Goal: Task Accomplishment & Management: Manage account settings

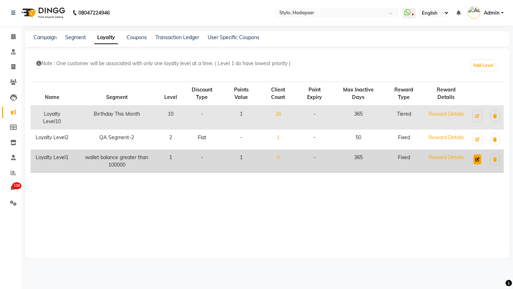
click at [476, 161] on icon at bounding box center [477, 159] width 4 height 4
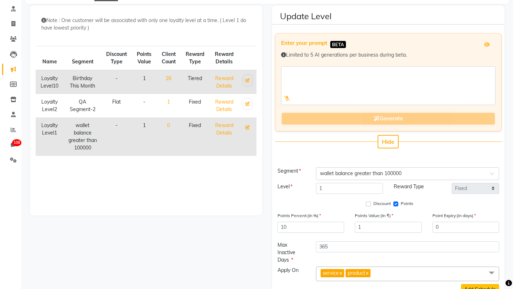
scroll to position [77, 0]
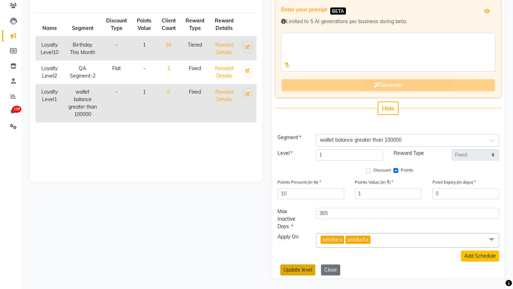
click at [302, 271] on button "Update level" at bounding box center [297, 270] width 35 height 11
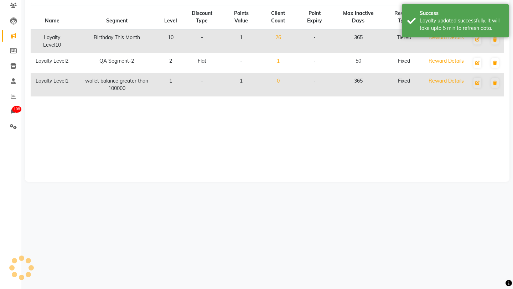
scroll to position [0, 0]
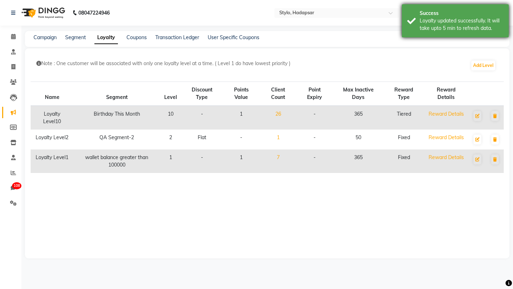
click at [437, 20] on div "Loyalty updated successfully. It will take upto 5 min to refresh data." at bounding box center [461, 24] width 84 height 15
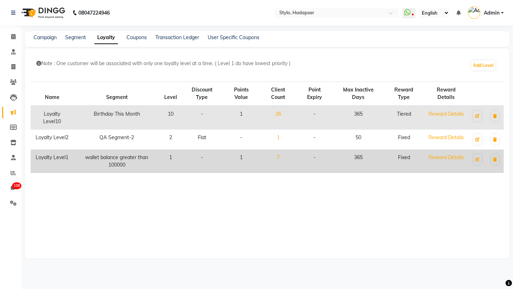
click at [279, 157] on link "7" at bounding box center [278, 157] width 3 height 6
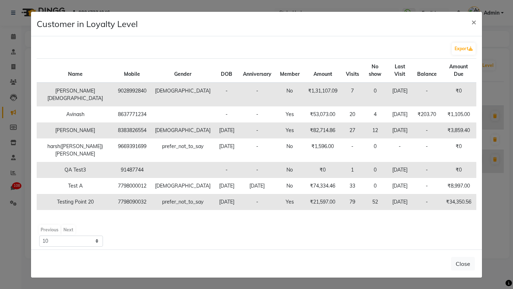
scroll to position [27, 0]
click at [82, 242] on select "10 50 100" at bounding box center [70, 241] width 63 height 11
select select "50"
click at [472, 21] on span "×" at bounding box center [473, 21] width 5 height 11
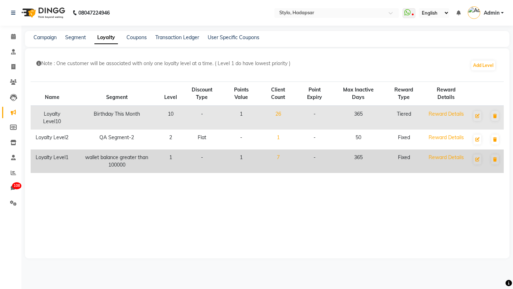
click at [279, 156] on link "7" at bounding box center [278, 157] width 3 height 6
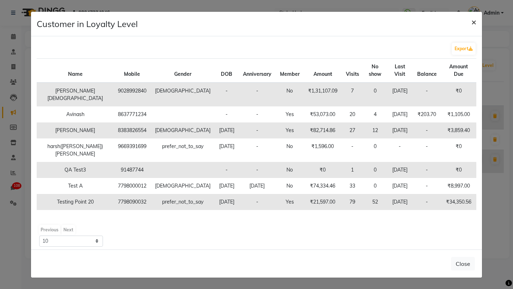
click at [474, 21] on span "×" at bounding box center [473, 21] width 5 height 11
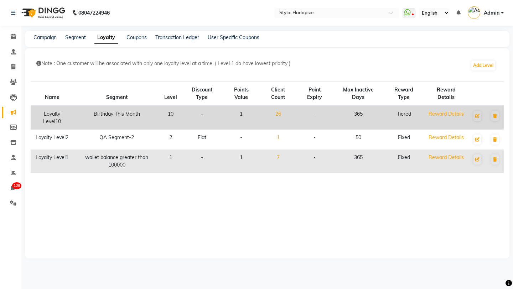
click at [481, 114] on td at bounding box center [477, 118] width 18 height 24
click at [476, 116] on icon at bounding box center [477, 116] width 4 height 4
select select "multi-level"
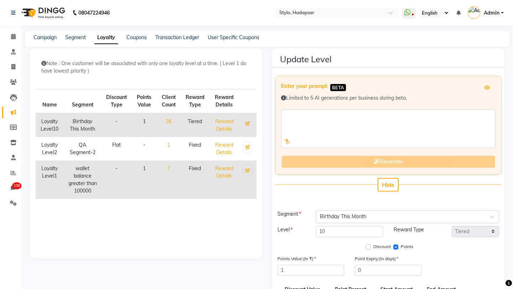
scroll to position [157, 0]
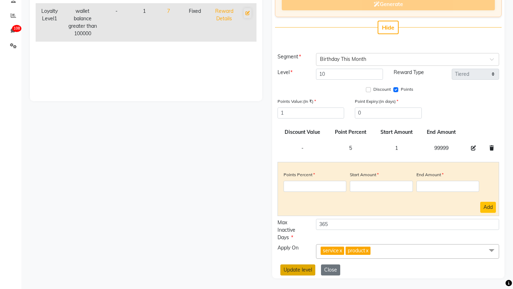
click at [300, 267] on button "Update level" at bounding box center [297, 270] width 35 height 11
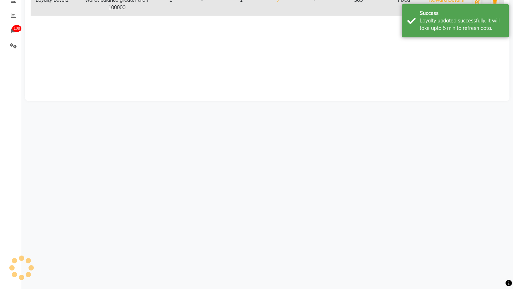
scroll to position [0, 0]
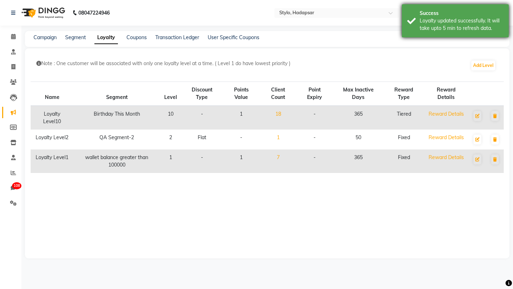
click at [472, 26] on div "Loyalty updated successfully. It will take upto 5 min to refresh data." at bounding box center [461, 24] width 84 height 15
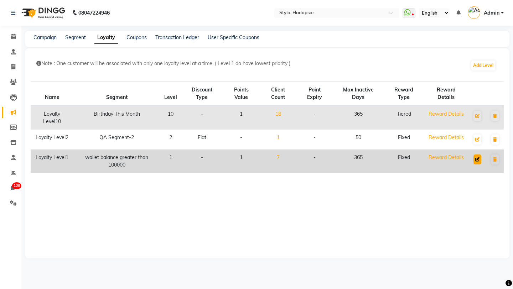
click at [478, 157] on icon at bounding box center [477, 159] width 4 height 4
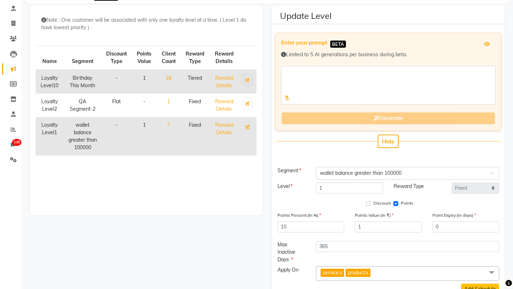
scroll to position [77, 0]
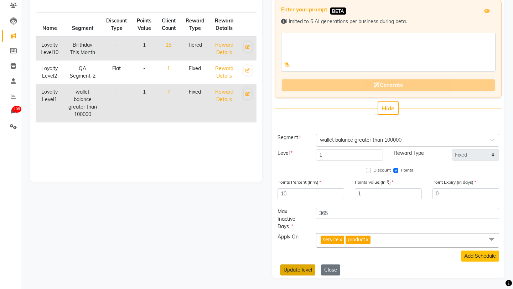
click at [297, 271] on button "Update level" at bounding box center [297, 270] width 35 height 11
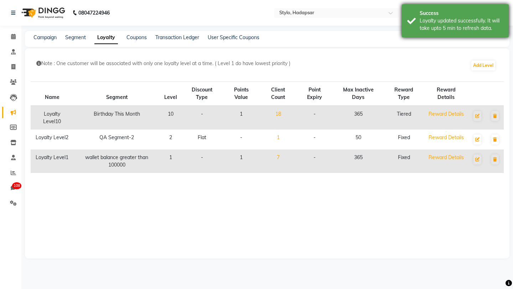
click at [447, 19] on div "Loyalty updated successfully. It will take upto 5 min to refresh data." at bounding box center [461, 24] width 84 height 15
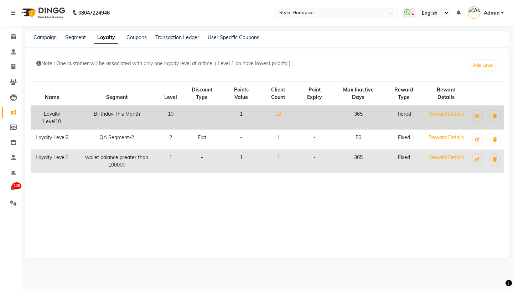
click at [281, 114] on link "18" at bounding box center [278, 114] width 6 height 6
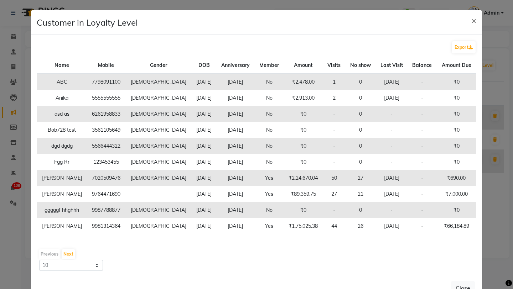
scroll to position [23, 0]
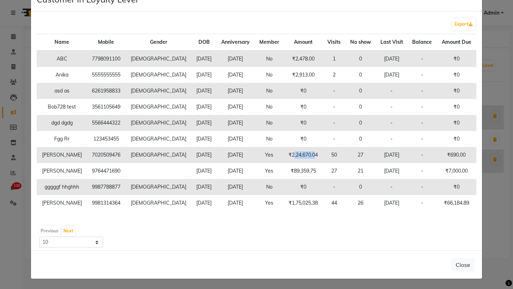
drag, startPoint x: 275, startPoint y: 156, endPoint x: 298, endPoint y: 155, distance: 22.8
click at [297, 155] on td "₹2,24,670.04" at bounding box center [303, 155] width 39 height 16
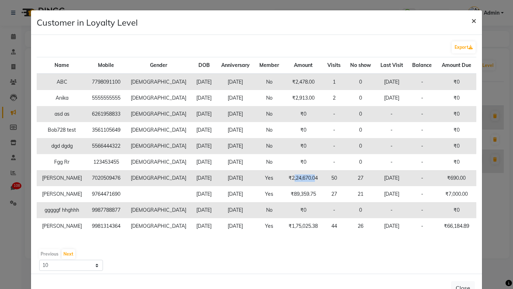
click at [471, 23] on span "×" at bounding box center [473, 20] width 5 height 11
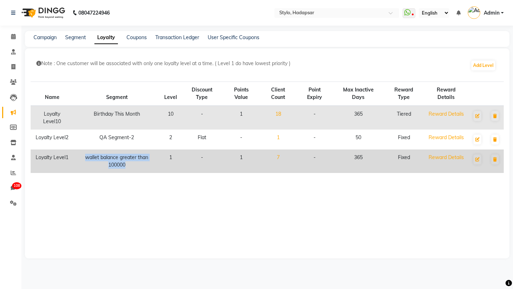
drag, startPoint x: 84, startPoint y: 157, endPoint x: 142, endPoint y: 162, distance: 58.6
click at [142, 162] on td "wallet balance greater than 100000" at bounding box center [117, 161] width 86 height 23
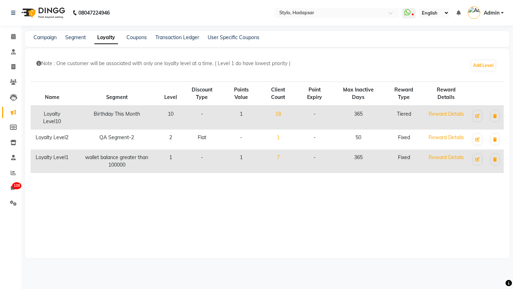
click at [72, 41] on div "Campaign Segment Loyalty Coupons Transaction Ledger User Specific Coupons" at bounding box center [267, 39] width 484 height 16
click at [73, 37] on link "Segment" at bounding box center [75, 37] width 21 height 6
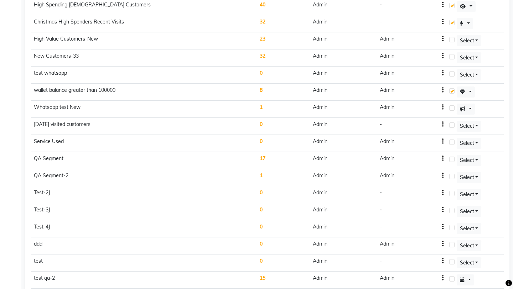
scroll to position [1244, 0]
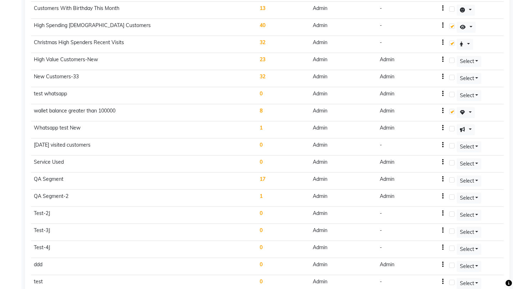
click at [442, 111] on icon "button" at bounding box center [442, 111] width 1 height 0
click at [422, 107] on div "Edit" at bounding box center [420, 106] width 17 height 9
select select ">="
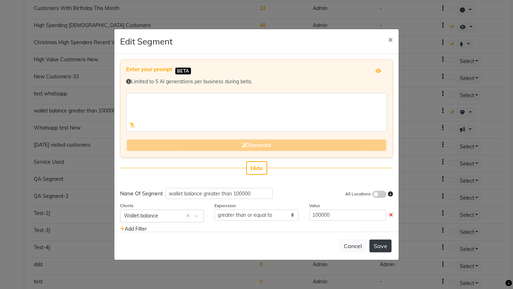
click at [381, 241] on button "Save" at bounding box center [380, 246] width 22 height 13
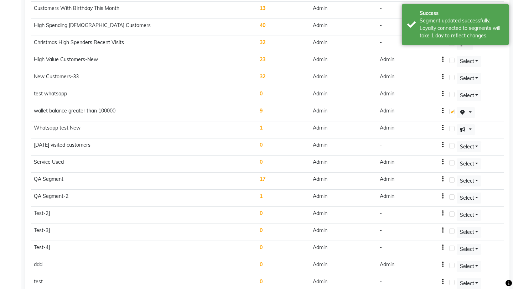
click at [257, 111] on td "9" at bounding box center [283, 112] width 53 height 17
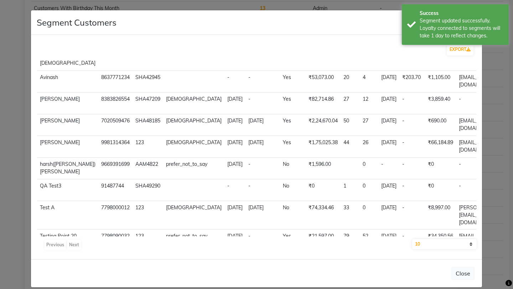
scroll to position [39, 0]
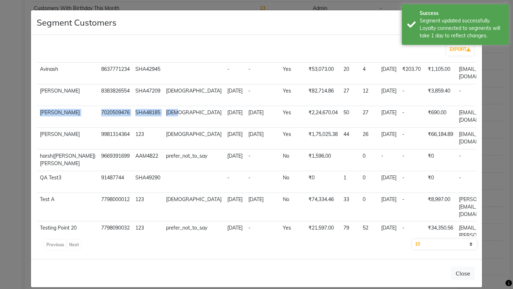
drag, startPoint x: 41, startPoint y: 132, endPoint x: 167, endPoint y: 146, distance: 126.5
click at [167, 128] on tr "Ganesh Poul 7020509476 SHA48185 male 1996-09-03 2025-02-12 Yes ₹2,24,670.04 50 …" at bounding box center [311, 117] width 548 height 22
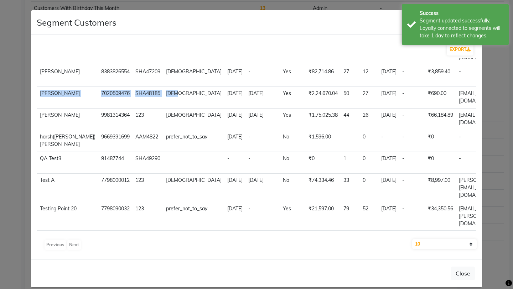
scroll to position [3, 0]
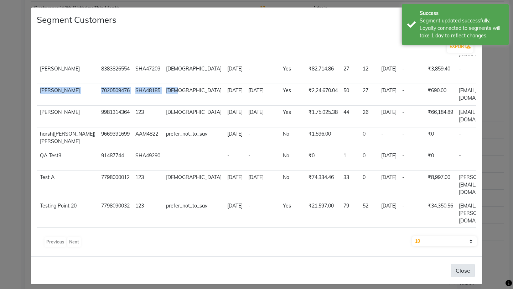
click at [466, 268] on button "Close" at bounding box center [463, 271] width 24 height 14
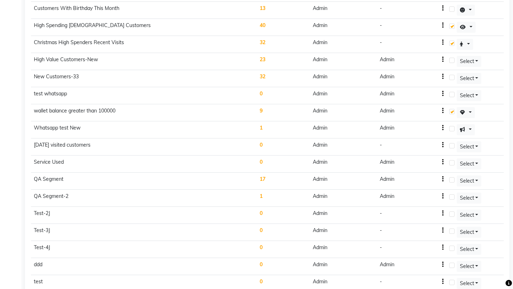
click at [442, 111] on icon "button" at bounding box center [442, 111] width 1 height 0
click at [418, 108] on div "Edit" at bounding box center [420, 106] width 17 height 9
select select ">="
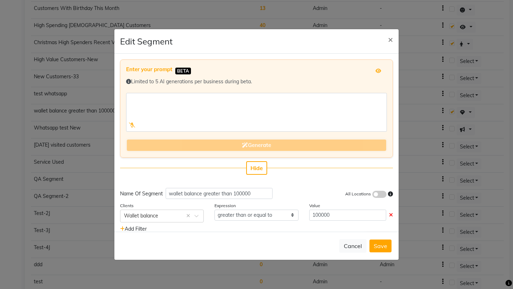
scroll to position [18, 0]
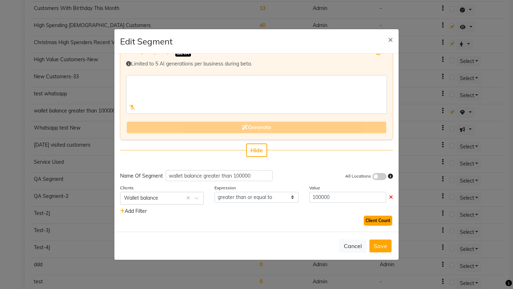
click at [375, 221] on button "Client Count" at bounding box center [377, 221] width 28 height 10
click at [357, 221] on span "9" at bounding box center [358, 221] width 3 height 10
click at [376, 248] on button "Save" at bounding box center [380, 246] width 22 height 13
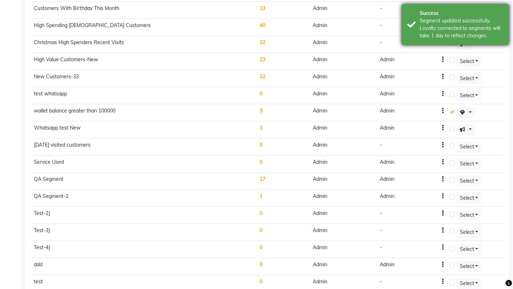
click at [451, 25] on div "Segment updated successfully. Loyalty connected to segments will take 1 day to …" at bounding box center [461, 28] width 84 height 22
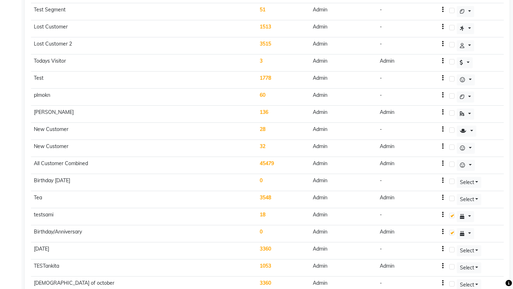
scroll to position [0, 0]
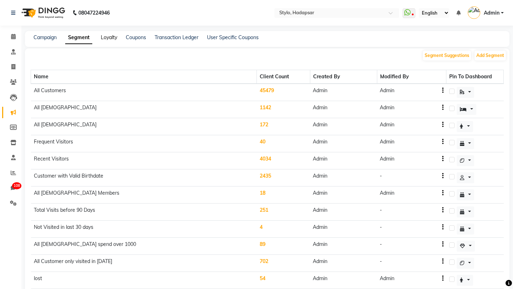
click at [111, 38] on link "Loyalty" at bounding box center [109, 37] width 16 height 6
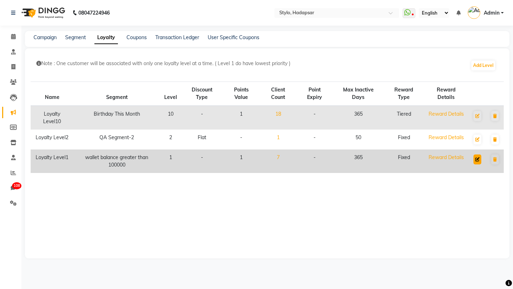
click at [477, 158] on icon at bounding box center [477, 159] width 4 height 4
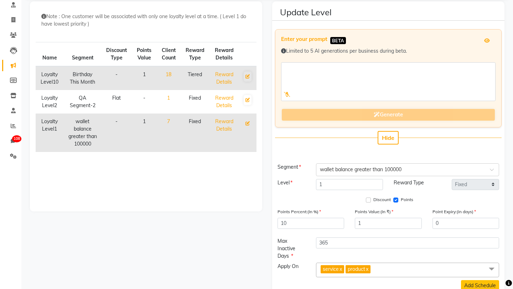
scroll to position [77, 0]
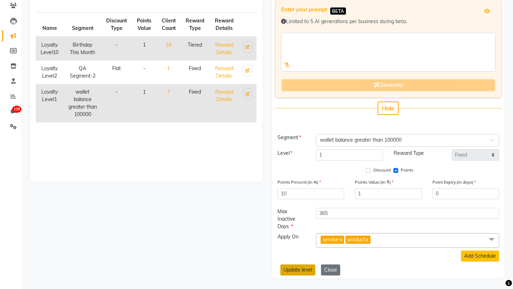
click at [293, 273] on button "Update level" at bounding box center [297, 270] width 35 height 11
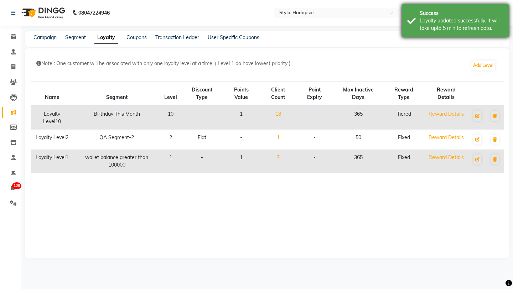
click at [431, 24] on div "Loyalty updated successfully. It will take upto 5 min to refresh data." at bounding box center [461, 24] width 84 height 15
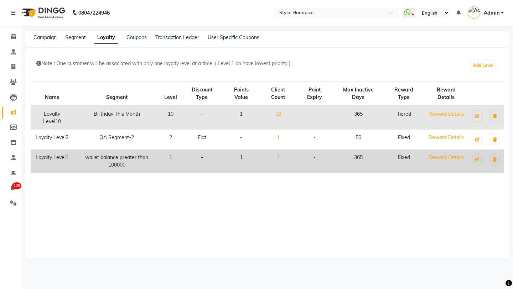
click at [279, 158] on link "7" at bounding box center [278, 157] width 3 height 6
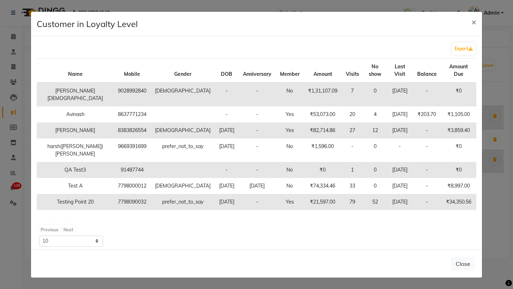
scroll to position [27, 0]
click at [462, 260] on button "Close" at bounding box center [463, 264] width 24 height 14
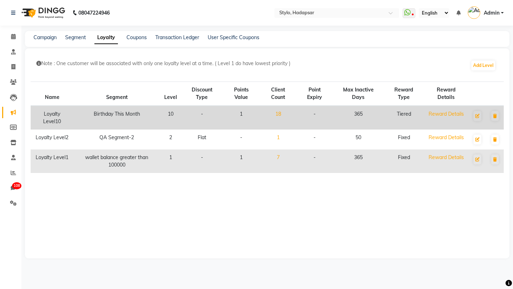
click at [281, 110] on td "18" at bounding box center [278, 118] width 37 height 24
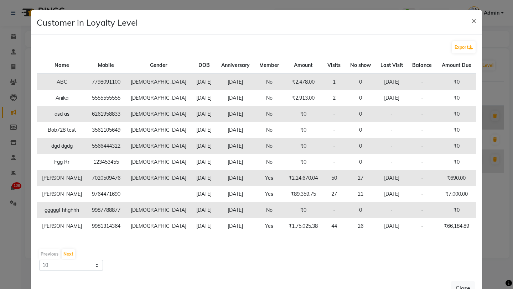
scroll to position [5, 0]
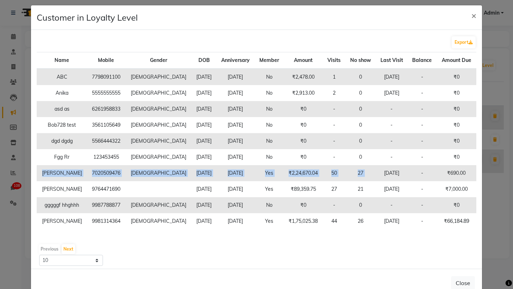
drag, startPoint x: 44, startPoint y: 173, endPoint x: 402, endPoint y: 167, distance: 358.2
click at [402, 167] on tr "Ganesh Poul 7020509476 male 1996-09-03 2025-02-12 Yes ₹2,24,670.04 50 27 Sep 01…" at bounding box center [256, 173] width 439 height 16
click at [471, 17] on span "×" at bounding box center [473, 15] width 5 height 11
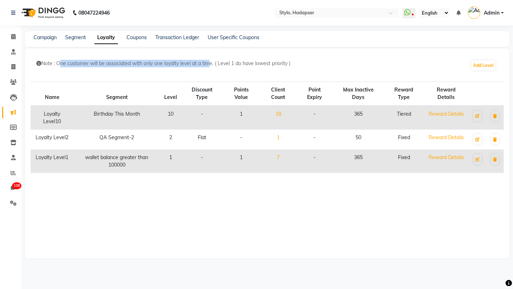
drag, startPoint x: 58, startPoint y: 64, endPoint x: 208, endPoint y: 64, distance: 150.2
click at [208, 64] on p "Note : One customer will be associated with only one loyalty level at a time. (…" at bounding box center [253, 63] width 434 height 7
drag, startPoint x: 220, startPoint y: 63, endPoint x: 235, endPoint y: 63, distance: 14.2
click at [234, 63] on p "Note : One customer will be associated with only one loyalty level at a time. (…" at bounding box center [253, 63] width 434 height 7
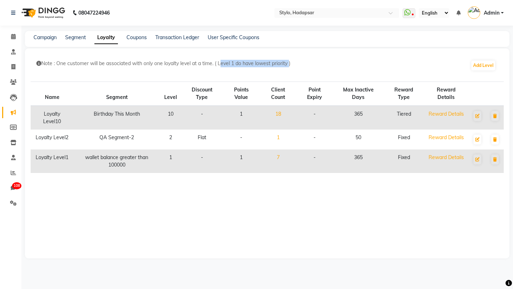
drag, startPoint x: 289, startPoint y: 64, endPoint x: 220, endPoint y: 64, distance: 69.1
click at [220, 64] on p "Note : One customer will be associated with only one loyalty level at a time. (…" at bounding box center [253, 63] width 434 height 7
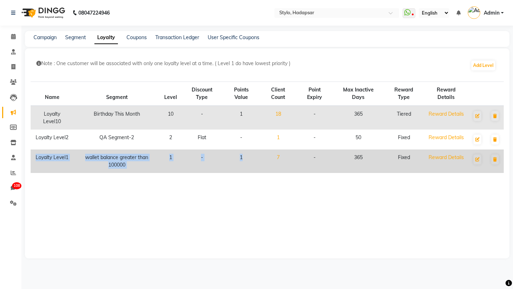
drag, startPoint x: 33, startPoint y: 157, endPoint x: 250, endPoint y: 164, distance: 217.6
click at [251, 164] on tr "Loyalty Level1 wallet balance greater than 100000 1 - 1 7 - 365 Fixed Reward De…" at bounding box center [267, 161] width 473 height 23
click at [171, 157] on td "1" at bounding box center [170, 161] width 21 height 23
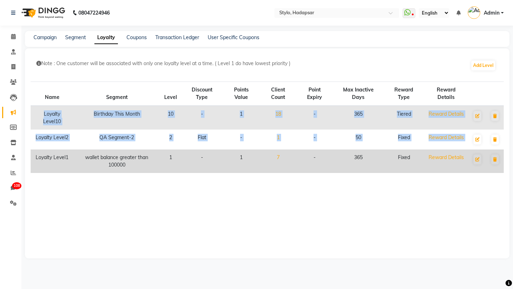
drag, startPoint x: 38, startPoint y: 114, endPoint x: 40, endPoint y: 151, distance: 37.1
click at [40, 151] on tbody "Loyalty Level10 Birthday This Month 10 - 1 18 - 365 Tiered Reward Details Loyal…" at bounding box center [267, 139] width 473 height 67
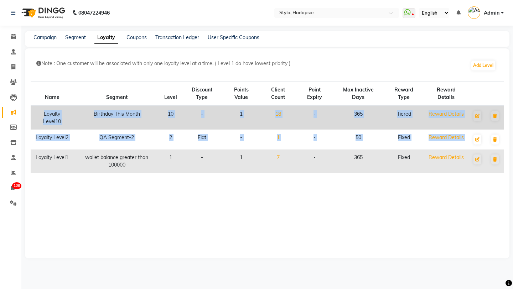
click at [278, 116] on link "18" at bounding box center [278, 114] width 6 height 6
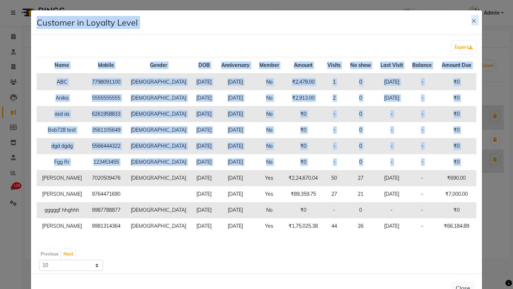
drag, startPoint x: 46, startPoint y: 178, endPoint x: 512, endPoint y: 196, distance: 466.7
click at [512, 196] on ngb-modal-window "Customer in Loyalty Level × Export Name Mobile Gender DOB Anniversary Member Am…" at bounding box center [256, 144] width 513 height 289
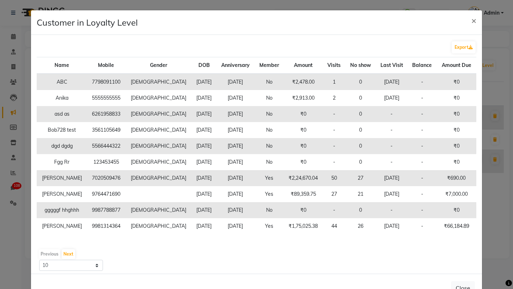
click at [375, 178] on td "[DATE]" at bounding box center [391, 178] width 32 height 16
click at [473, 19] on span "×" at bounding box center [473, 20] width 5 height 11
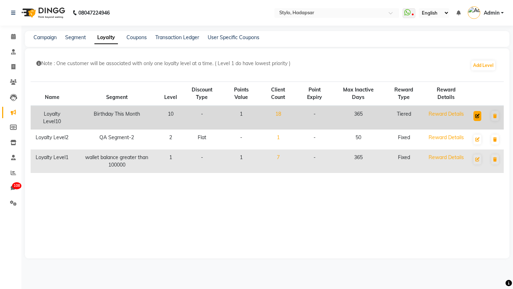
click at [475, 115] on icon at bounding box center [477, 116] width 4 height 4
select select "multi-level"
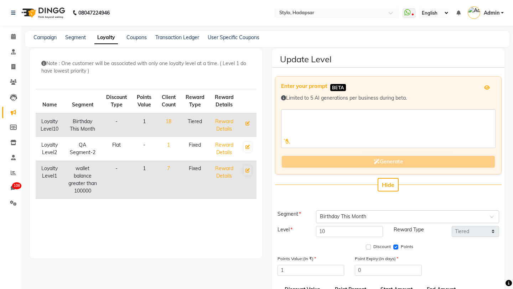
scroll to position [157, 0]
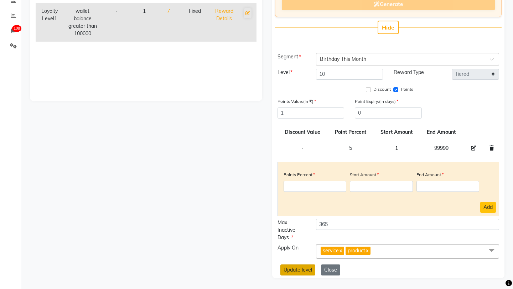
click at [293, 270] on button "Update level" at bounding box center [297, 270] width 35 height 11
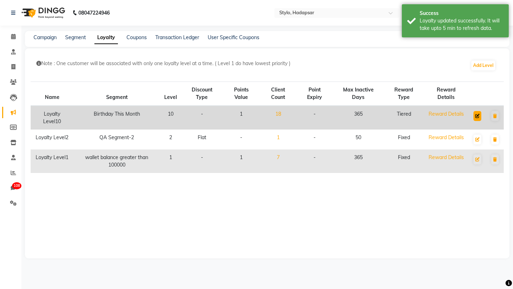
click at [478, 115] on icon at bounding box center [477, 116] width 4 height 4
select select "multi-level"
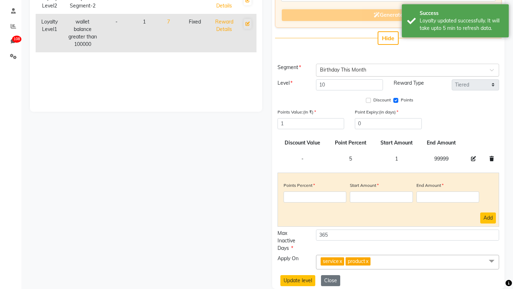
scroll to position [157, 0]
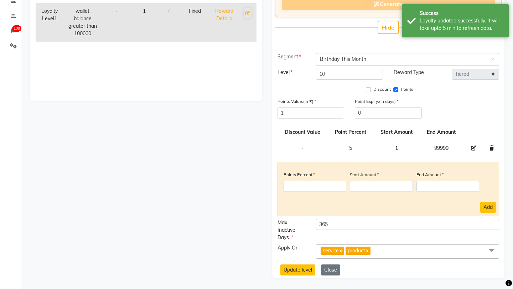
click at [490, 147] on icon at bounding box center [491, 148] width 4 height 5
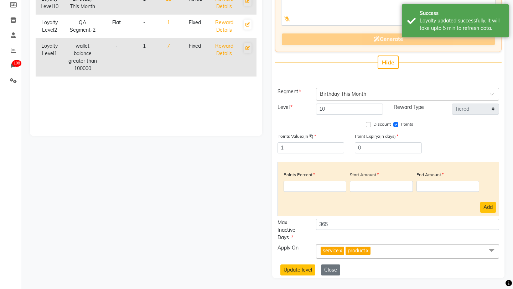
scroll to position [122, 0]
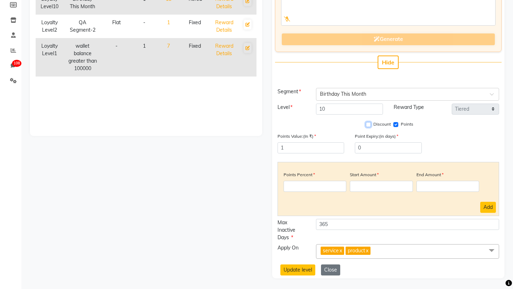
click at [368, 125] on input "Discount" at bounding box center [368, 124] width 5 height 5
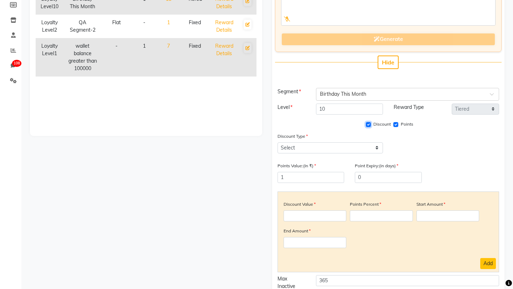
click at [367, 126] on input "Discount" at bounding box center [368, 124] width 5 height 5
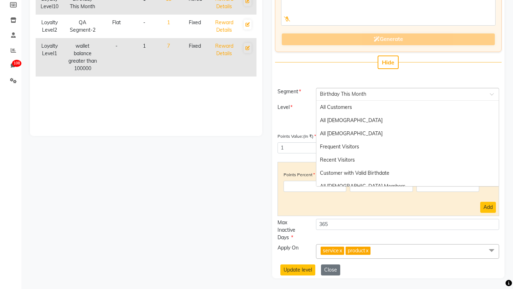
click at [355, 95] on input "text" at bounding box center [400, 93] width 161 height 7
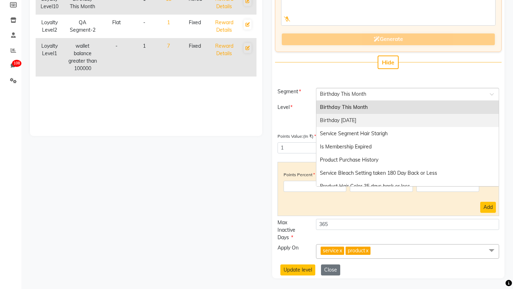
click at [345, 121] on span "Birthday in 5 days" at bounding box center [338, 120] width 36 height 6
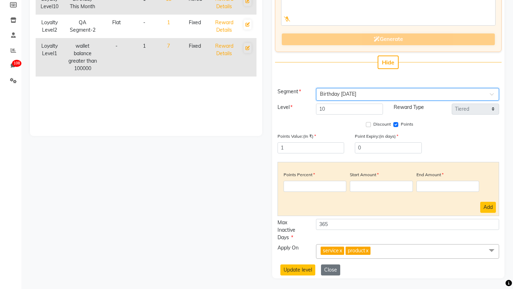
click at [345, 93] on input "text" at bounding box center [400, 93] width 161 height 7
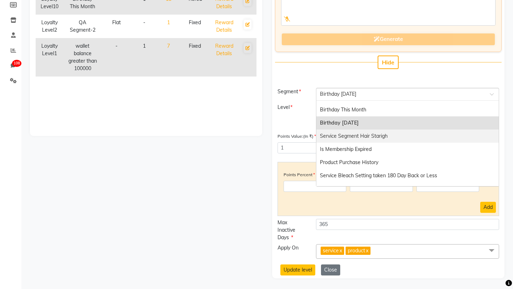
scroll to position [194, 0]
click at [351, 107] on span "Birthday This Month" at bounding box center [343, 110] width 46 height 6
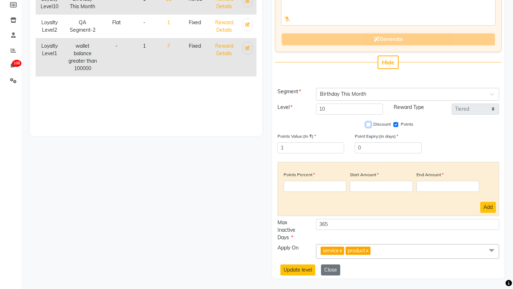
click at [370, 124] on input "Discount" at bounding box center [368, 124] width 5 height 5
checkbox input "true"
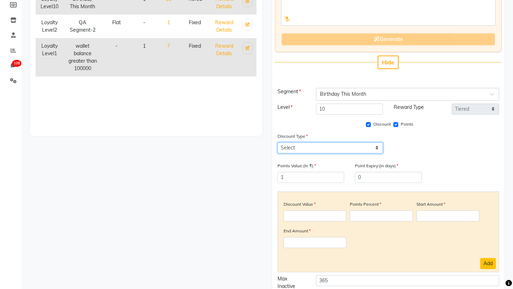
click at [303, 148] on select "Select Percent Flat" at bounding box center [329, 147] width 105 height 11
click at [306, 145] on select "Select Percent Flat" at bounding box center [329, 147] width 105 height 11
select select "F"
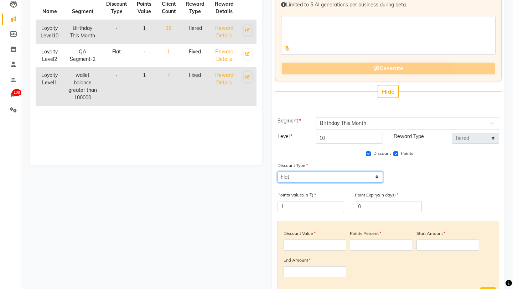
scroll to position [73, 0]
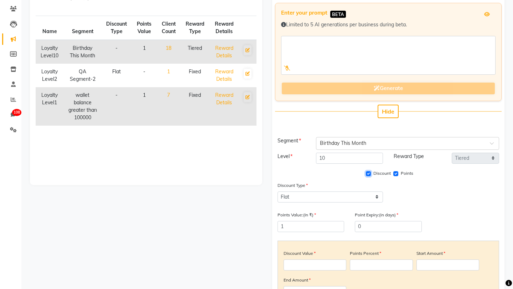
click at [369, 174] on input "Discount" at bounding box center [368, 173] width 5 height 5
checkbox input "false"
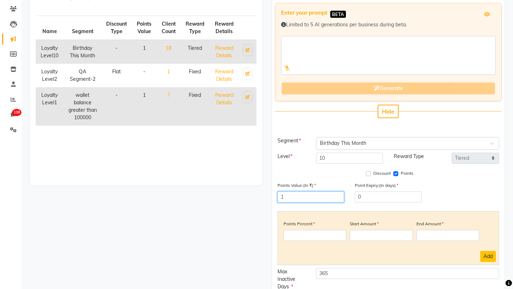
click at [295, 195] on input "1" at bounding box center [310, 197] width 67 height 11
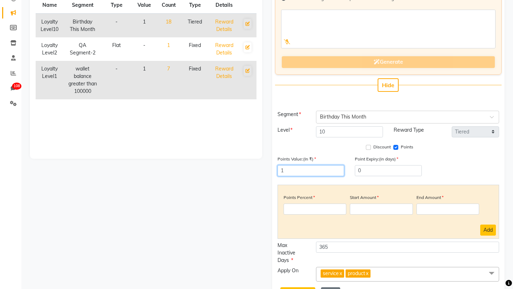
scroll to position [100, 0]
click at [303, 208] on input "number" at bounding box center [314, 208] width 63 height 11
type input "5"
type input "10"
type input "100"
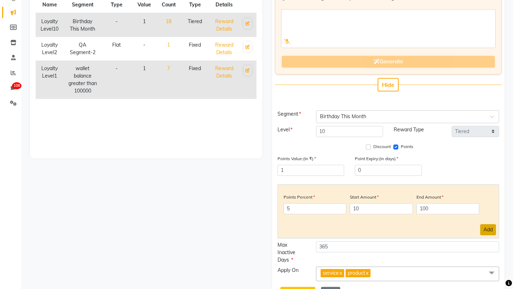
click at [483, 227] on button "Add" at bounding box center [488, 229] width 16 height 11
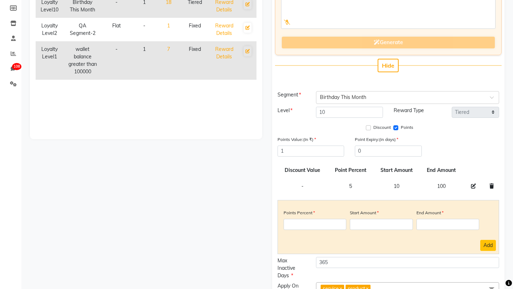
scroll to position [120, 0]
click at [490, 185] on icon at bounding box center [491, 185] width 4 height 5
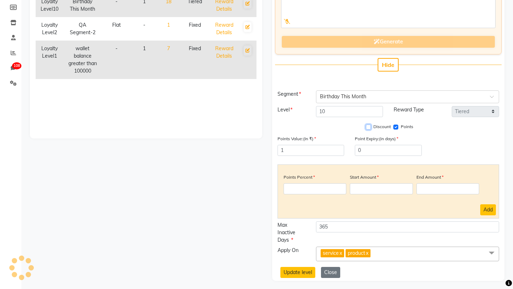
click at [370, 127] on input "Discount" at bounding box center [368, 127] width 5 height 5
checkbox input "true"
select select "F"
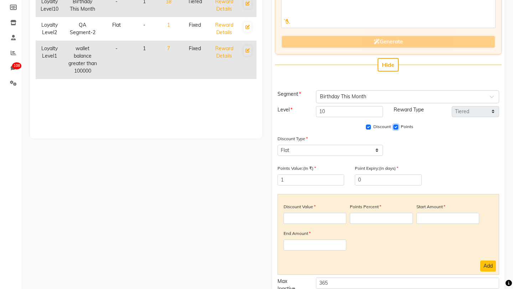
click at [395, 127] on input "Points" at bounding box center [395, 127] width 5 height 5
checkbox input "false"
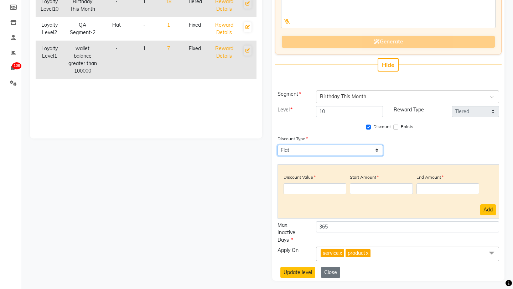
click at [303, 152] on select "Select Percent Flat" at bounding box center [329, 150] width 105 height 11
select select "P"
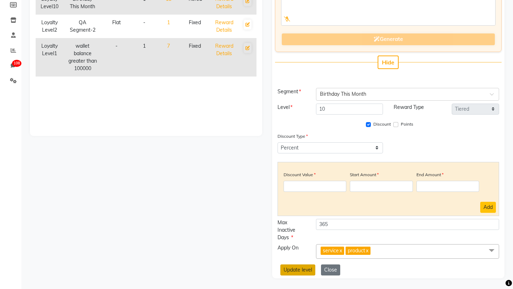
click at [300, 267] on button "Update level" at bounding box center [297, 270] width 35 height 11
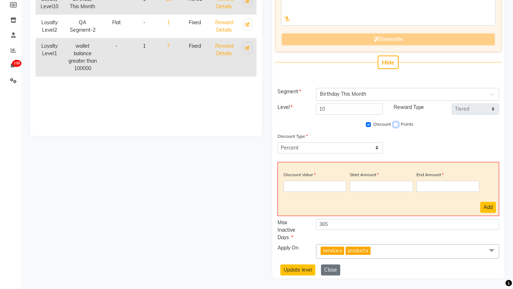
click at [393, 122] on input "Points" at bounding box center [395, 124] width 5 height 5
checkbox input "true"
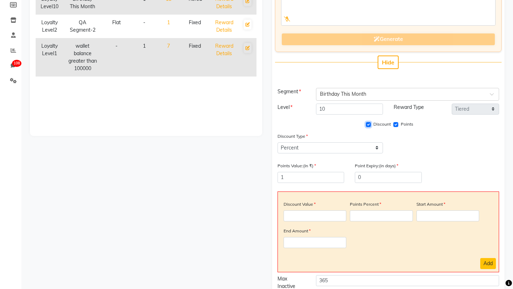
click at [368, 125] on input "Discount" at bounding box center [368, 124] width 5 height 5
checkbox input "false"
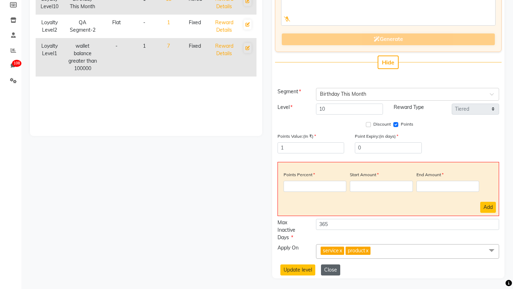
click at [334, 270] on button "Close" at bounding box center [330, 270] width 19 height 11
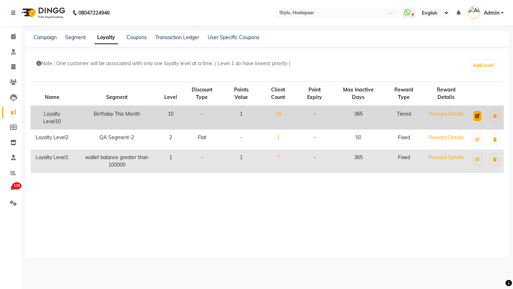
click at [478, 116] on icon at bounding box center [477, 116] width 4 height 4
select select "multi-level"
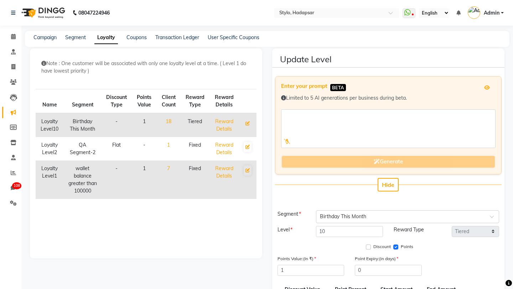
scroll to position [157, 0]
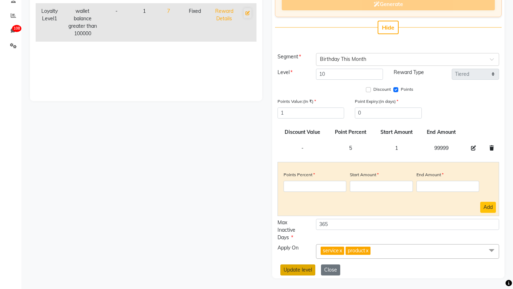
click at [298, 267] on button "Update level" at bounding box center [297, 270] width 35 height 11
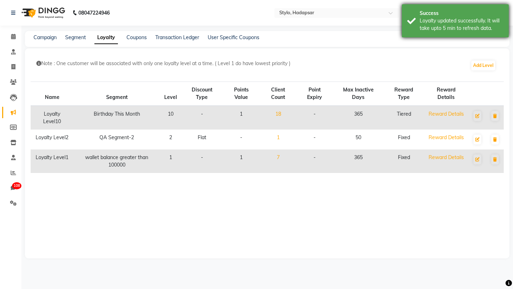
click at [441, 27] on div "Loyalty updated successfully. It will take upto 5 min to refresh data." at bounding box center [461, 24] width 84 height 15
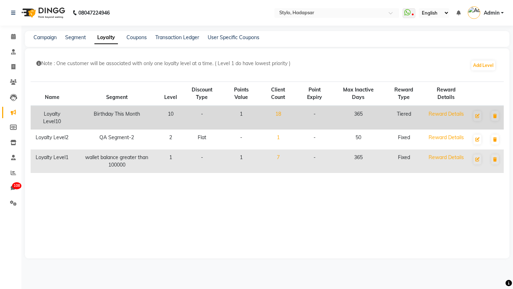
click at [279, 112] on link "18" at bounding box center [278, 114] width 6 height 6
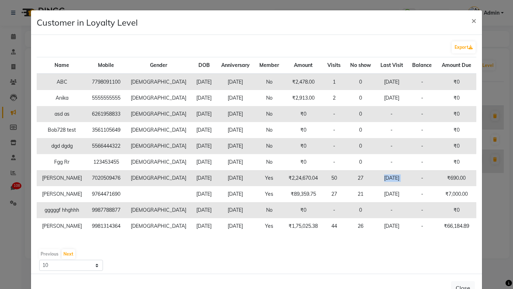
drag, startPoint x: 368, startPoint y: 175, endPoint x: 418, endPoint y: 175, distance: 50.6
click at [418, 175] on tr "Ganesh Poul 7020509476 male 1996-08-03 2025-02-12 Yes ₹2,24,670.04 50 27 Sep 01…" at bounding box center [256, 178] width 439 height 16
click at [472, 16] on span "×" at bounding box center [473, 20] width 5 height 11
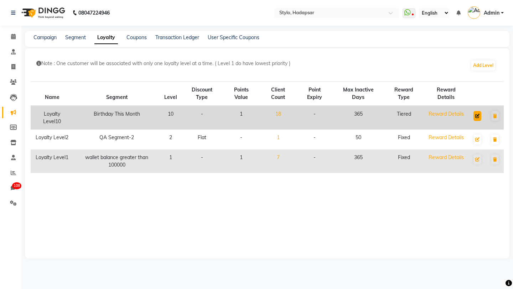
click at [477, 115] on icon at bounding box center [477, 116] width 4 height 4
select select "multi-level"
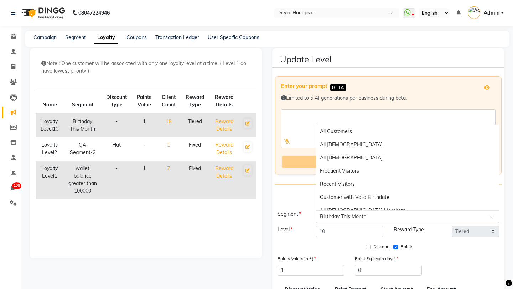
click at [351, 216] on input "text" at bounding box center [400, 216] width 161 height 7
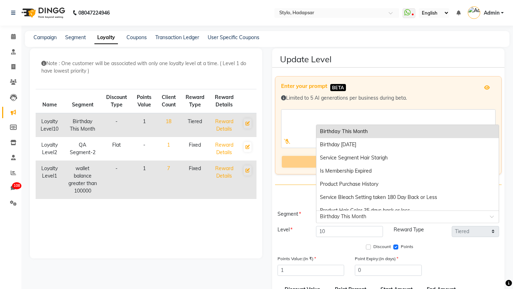
click at [358, 130] on span "Birthday This Month" at bounding box center [344, 131] width 48 height 6
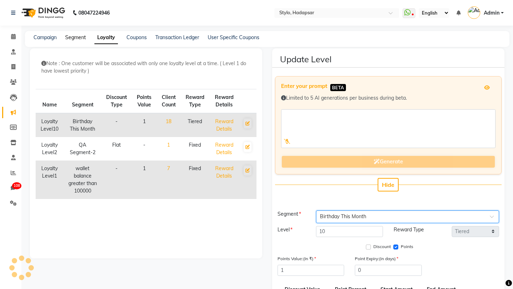
click at [71, 38] on link "Segment" at bounding box center [75, 37] width 21 height 6
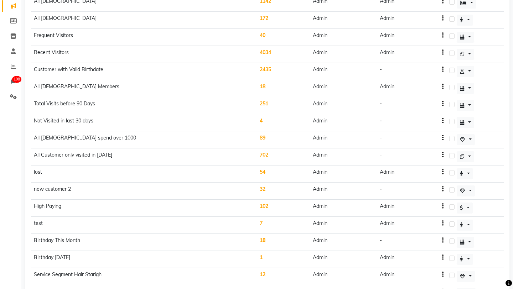
scroll to position [117, 0]
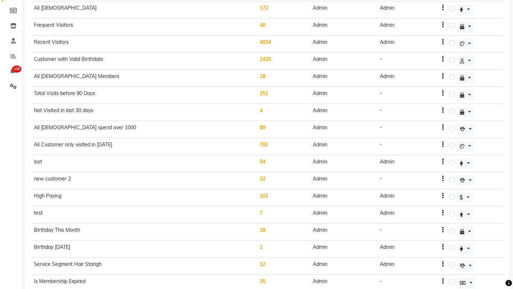
click at [438, 230] on td "-" at bounding box center [411, 232] width 69 height 17
click at [442, 230] on icon "button" at bounding box center [442, 230] width 1 height 0
click at [428, 228] on div "Edit" at bounding box center [420, 225] width 17 height 9
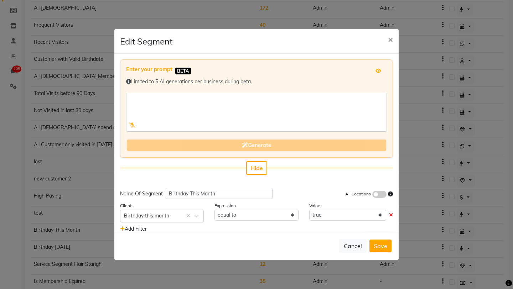
scroll to position [18, 0]
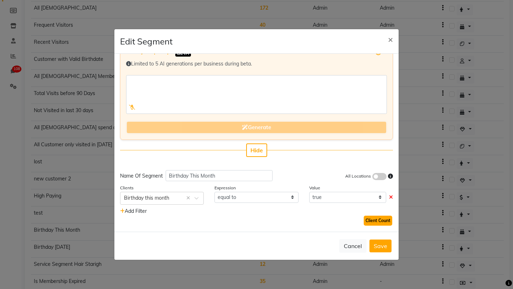
click at [375, 221] on button "Client Count" at bounding box center [377, 221] width 28 height 10
click at [379, 239] on div "Cancel Save" at bounding box center [256, 246] width 284 height 28
click at [379, 242] on button "Save" at bounding box center [380, 246] width 22 height 13
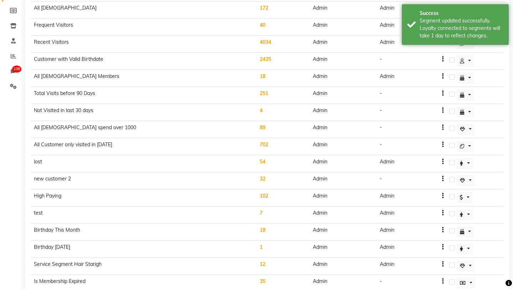
click at [442, 230] on icon "button" at bounding box center [442, 230] width 1 height 0
click at [414, 225] on div "Edit" at bounding box center [420, 225] width 17 height 9
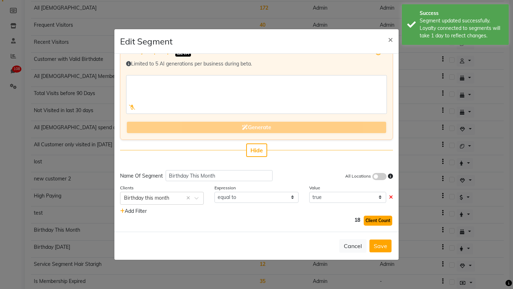
click at [372, 220] on button "Client Count" at bounding box center [377, 221] width 28 height 10
click at [372, 243] on button "Save" at bounding box center [380, 246] width 22 height 13
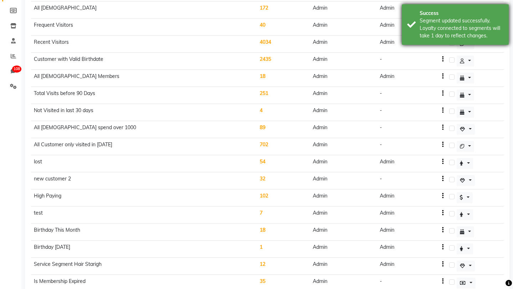
click at [455, 27] on div "Segment updated successfully. Loyalty connected to segments will take 1 day to …" at bounding box center [461, 28] width 84 height 22
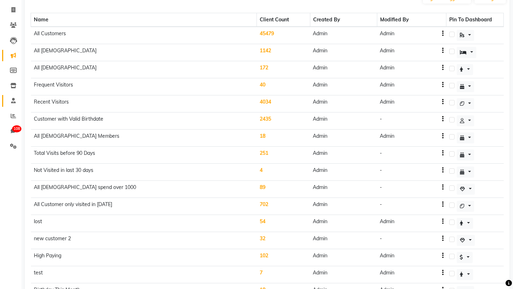
scroll to position [0, 0]
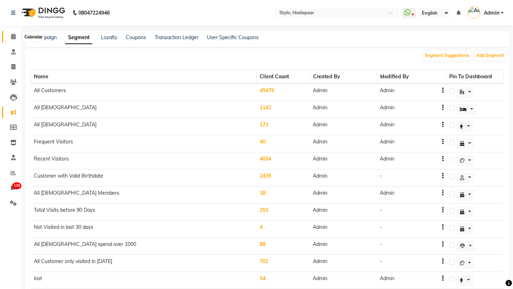
click at [10, 34] on span at bounding box center [13, 37] width 12 height 8
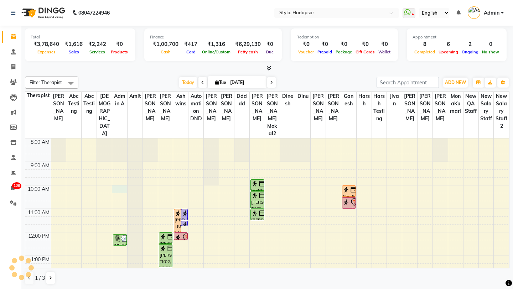
click at [112, 178] on div "8:00 AM 9:00 AM 10:00 AM 11:00 AM 12:00 PM 1:00 PM 2:00 PM 3:00 PM 4:00 PM 5:00…" at bounding box center [266, 279] width 483 height 282
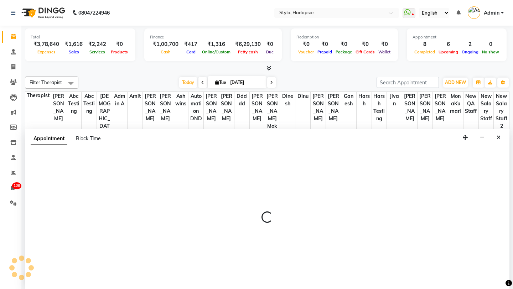
scroll to position [0, 0]
select select "439"
select select "tentative"
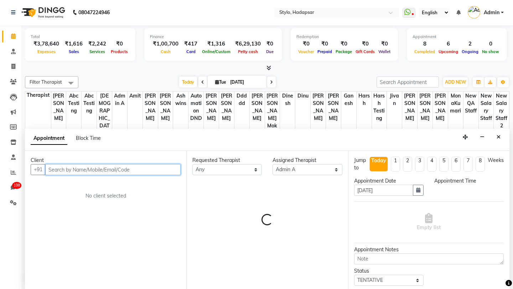
select select "600"
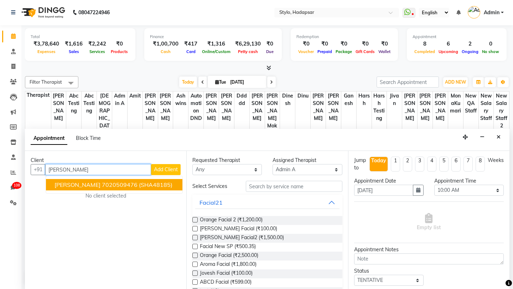
click at [67, 188] on button "Ganesh Poul 7020509476 (SHA48185)" at bounding box center [114, 184] width 136 height 11
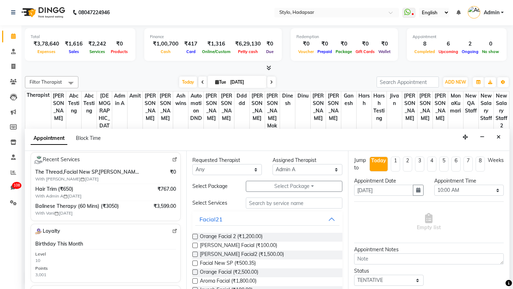
scroll to position [200, 0]
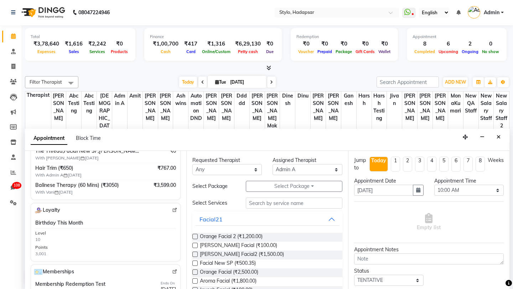
type input "7020509476"
drag, startPoint x: 63, startPoint y: 257, endPoint x: 35, endPoint y: 208, distance: 56.4
click at [35, 208] on div "Loyalty Birthday This Month Level 10 Points 3,001" at bounding box center [106, 232] width 150 height 59
click at [11, 108] on link "Marketing" at bounding box center [10, 113] width 17 height 12
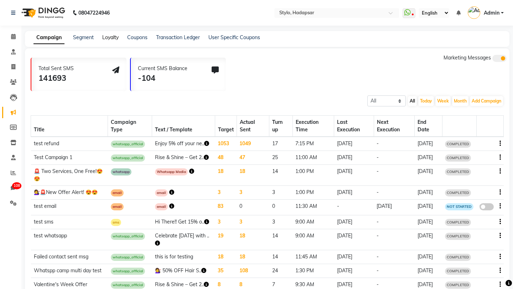
click at [112, 39] on link "Loyalty" at bounding box center [110, 37] width 16 height 6
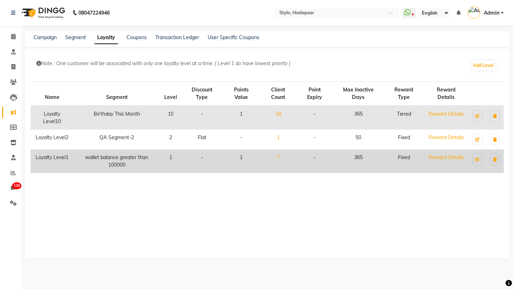
click at [282, 158] on td "7" at bounding box center [278, 161] width 37 height 23
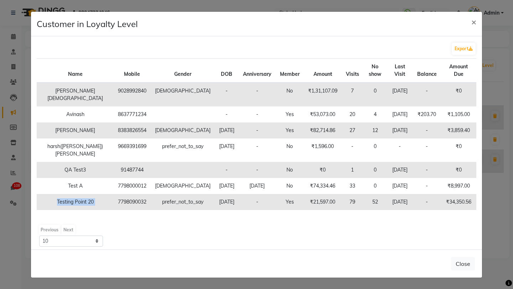
drag, startPoint x: 46, startPoint y: 222, endPoint x: 97, endPoint y: 221, distance: 50.6
click at [97, 210] on tr "Testing Point 20 7798090032 prefer_not_to_say 1967-07-02 - Yes ₹21,597.00 79 52…" at bounding box center [256, 202] width 439 height 16
copy td "Testing Point 20"
click at [468, 19] on button "×" at bounding box center [473, 22] width 16 height 20
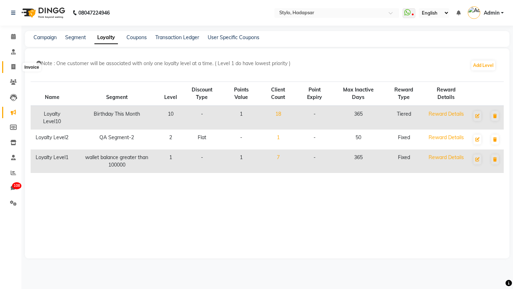
click at [14, 67] on icon at bounding box center [13, 66] width 4 height 5
select select "service"
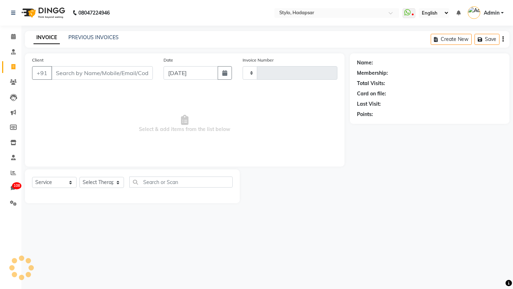
type input "761"
select select "157"
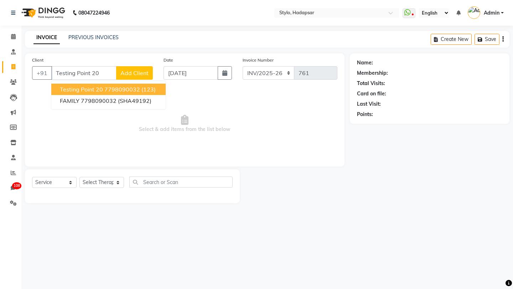
click at [120, 85] on button "Testing Point 20 7798090032 (123)" at bounding box center [108, 89] width 114 height 11
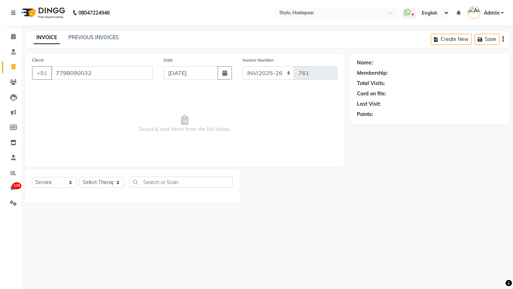
type input "7798090032"
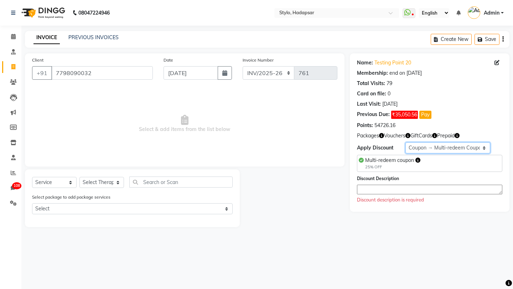
click at [440, 146] on select "Select Membership → Simple memership Membership → Simple memership Membership →…" at bounding box center [447, 147] width 85 height 11
select select "1: Object"
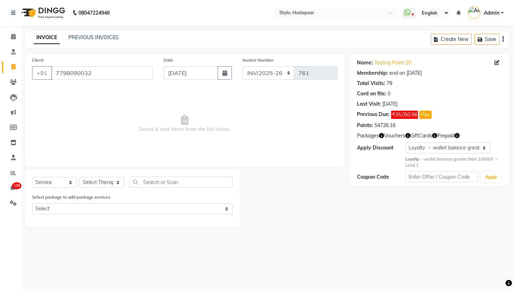
drag, startPoint x: 425, startPoint y: 164, endPoint x: 404, endPoint y: 160, distance: 20.8
click at [404, 160] on div "Name: Testing Point 20 Membership: end on Aug 01, 2026 Total Visits: 79 Card on…" at bounding box center [429, 119] width 159 height 133
click at [12, 37] on icon at bounding box center [13, 36] width 5 height 5
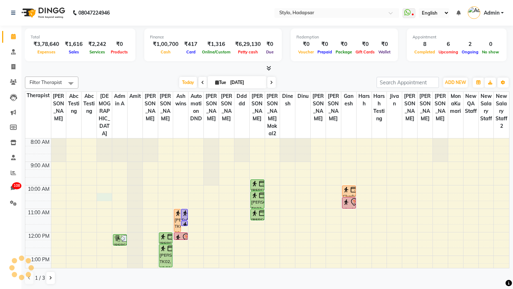
click at [105, 187] on div "8:00 AM 9:00 AM 10:00 AM 11:00 AM 12:00 PM 1:00 PM 2:00 PM 3:00 PM 4:00 PM 5:00…" at bounding box center [266, 279] width 483 height 282
select select "267"
select select "tentative"
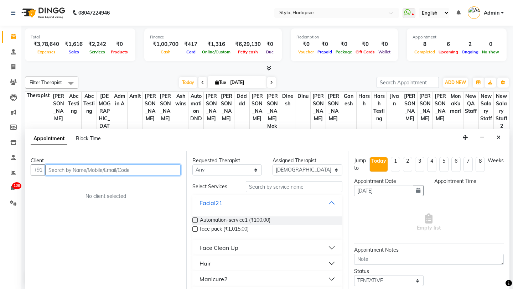
select select "615"
paste input "Testing Point 20"
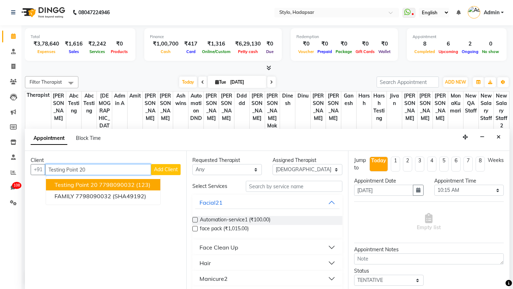
click at [93, 184] on span "Testing Point 20" at bounding box center [75, 184] width 43 height 7
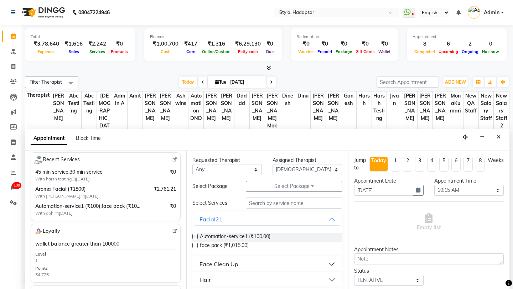
scroll to position [181, 0]
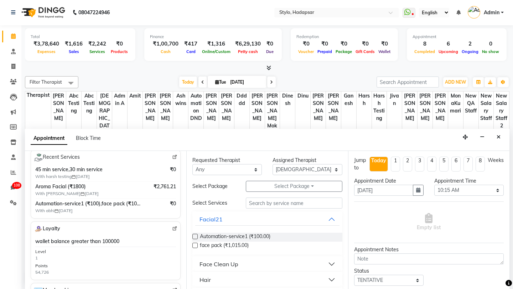
type input "7798090032"
drag, startPoint x: 66, startPoint y: 275, endPoint x: 31, endPoint y: 243, distance: 46.9
click at [31, 243] on div "Loyalty wallet balance greater than 100000 Level 1 Points 54,726" at bounding box center [106, 250] width 150 height 59
click at [56, 244] on span "wallet balance greater than 100000" at bounding box center [77, 241] width 84 height 7
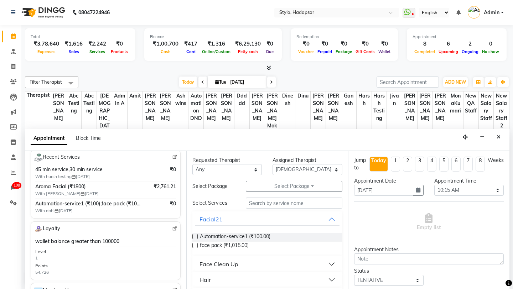
click at [56, 244] on span "wallet balance greater than 100000" at bounding box center [77, 241] width 84 height 7
drag, startPoint x: 57, startPoint y: 257, endPoint x: 44, endPoint y: 261, distance: 14.1
click at [42, 259] on div "wallet balance greater than 100000 Level 1 Points 54,726" at bounding box center [105, 257] width 141 height 38
click at [59, 252] on div "wallet balance greater than 100000 Level 1 Points 54,726" at bounding box center [105, 257] width 141 height 38
click at [17, 64] on span at bounding box center [13, 67] width 12 height 8
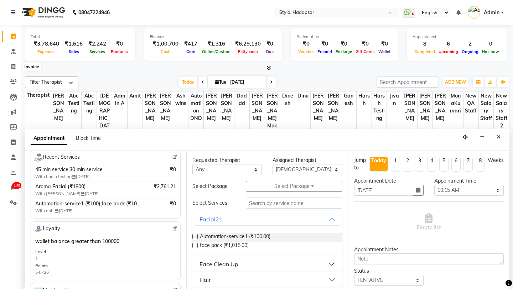
select select "service"
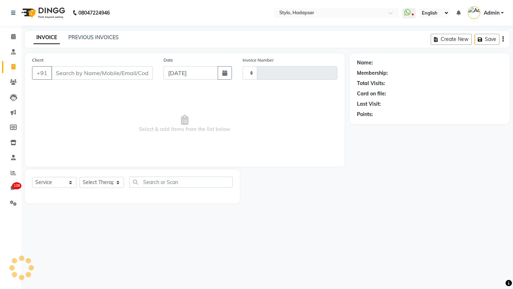
type input "761"
select select "157"
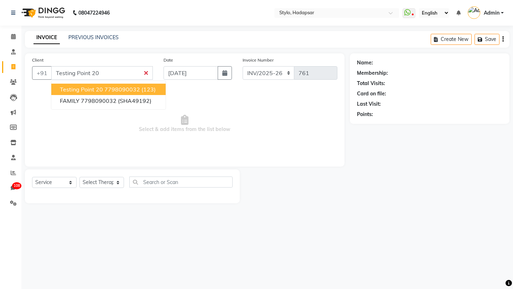
click at [108, 89] on ngb-highlight "7798090032" at bounding box center [122, 89] width 36 height 7
type input "7798090032"
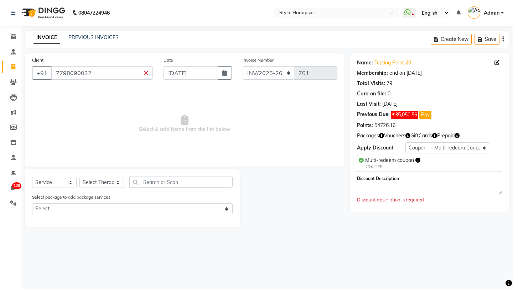
click at [432, 155] on div "Multi-redeem coupon 25% OFF" at bounding box center [429, 163] width 145 height 17
click at [434, 150] on select "Select Membership → Simple memership Membership → Simple memership Membership →…" at bounding box center [447, 147] width 85 height 11
select select "1: Object"
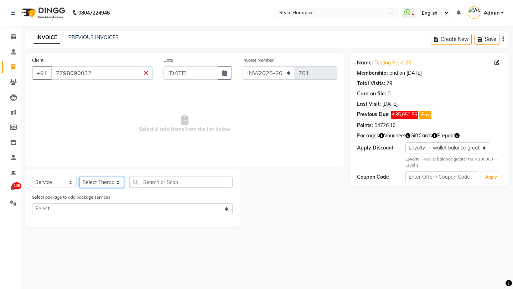
click at [102, 187] on select "Select Therapist AAAb aadi manav abc testing Abc testing abhi Admin A Amit Anki…" at bounding box center [101, 182] width 44 height 11
select select "476"
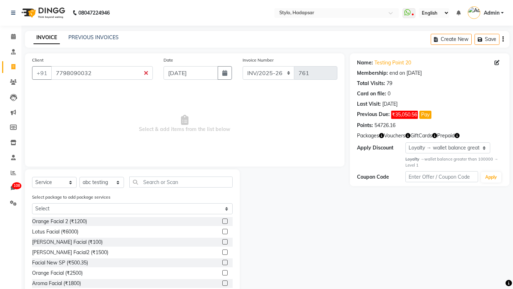
click at [225, 219] on label at bounding box center [224, 221] width 5 height 5
click at [225, 219] on input "checkbox" at bounding box center [224, 221] width 5 height 5
checkbox input "true"
select select "Z73944"
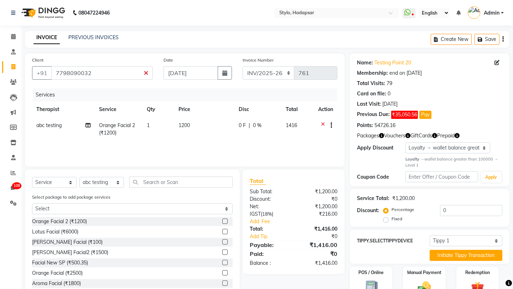
checkbox input "false"
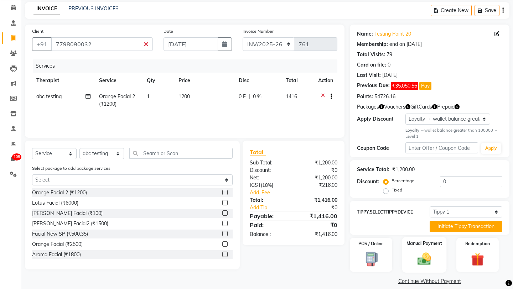
click at [419, 253] on img at bounding box center [424, 259] width 22 height 16
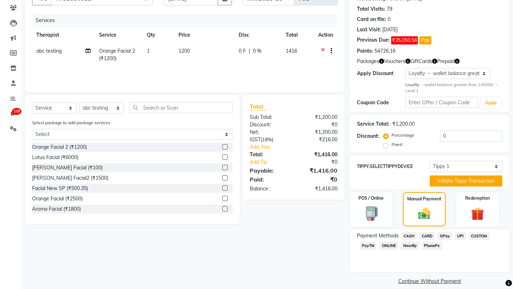
click at [407, 229] on div "Payment Methods CASH CARD GPay UPI CUSTOM PayTM ONLINE NearBy PhonePe" at bounding box center [429, 250] width 159 height 43
click at [406, 232] on span "CASH" at bounding box center [408, 236] width 15 height 8
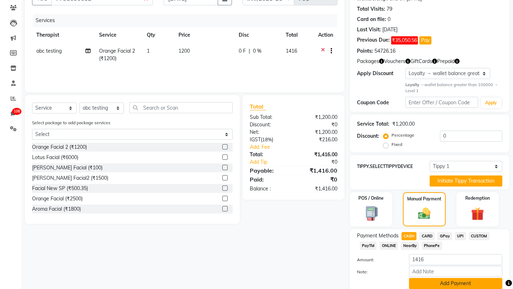
click at [424, 278] on button "Add Payment" at bounding box center [455, 283] width 93 height 11
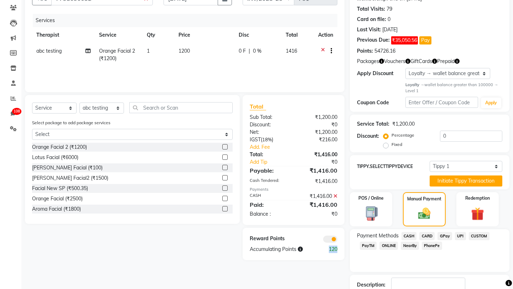
drag, startPoint x: 327, startPoint y: 249, endPoint x: 338, endPoint y: 250, distance: 11.4
click at [338, 250] on div "120" at bounding box center [330, 249] width 25 height 7
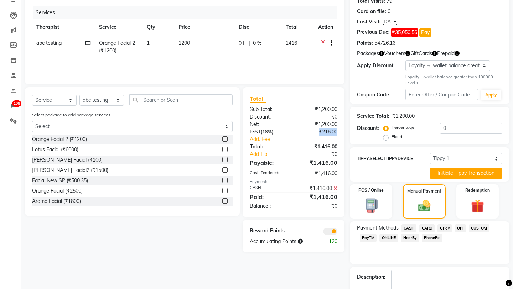
drag, startPoint x: 337, startPoint y: 131, endPoint x: 294, endPoint y: 130, distance: 43.1
click at [294, 130] on div "₹216.00" at bounding box center [317, 131] width 49 height 7
click at [330, 242] on div "120" at bounding box center [330, 241] width 25 height 7
drag, startPoint x: 335, startPoint y: 131, endPoint x: 310, endPoint y: 132, distance: 24.9
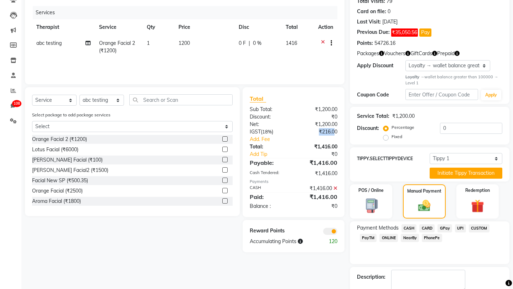
click at [310, 132] on div "₹216.00" at bounding box center [317, 131] width 49 height 7
click at [419, 70] on select "Select Membership → Simple memership Membership → Simple memership Membership →…" at bounding box center [447, 65] width 85 height 11
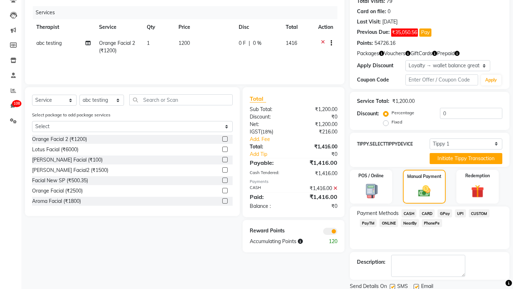
click at [335, 190] on icon at bounding box center [335, 188] width 4 height 5
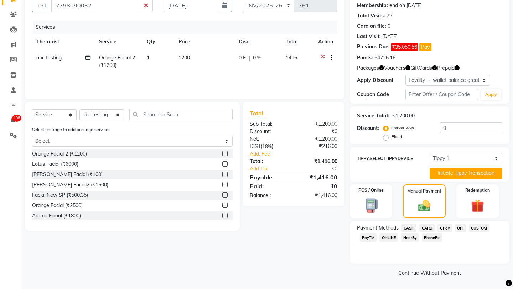
scroll to position [59, 0]
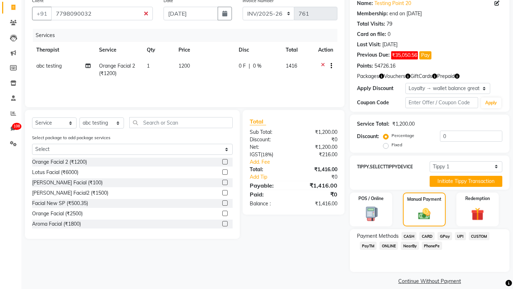
click at [406, 232] on span "CASH" at bounding box center [408, 236] width 15 height 8
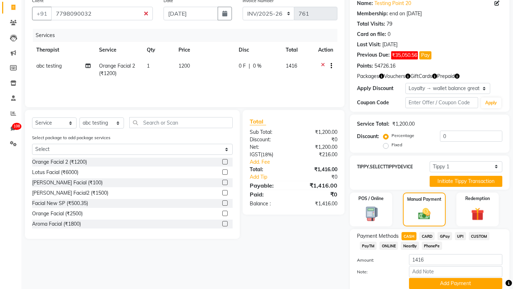
scroll to position [79, 0]
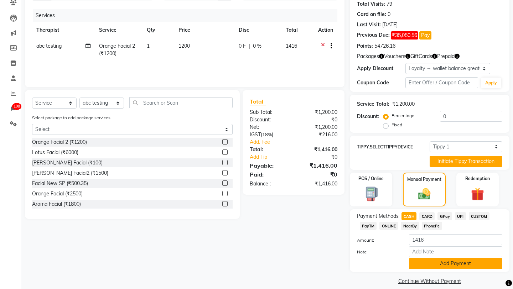
click at [423, 258] on button "Add Payment" at bounding box center [455, 263] width 93 height 11
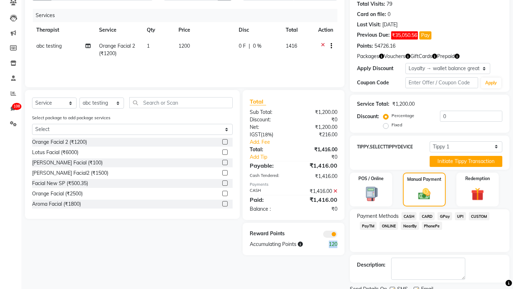
drag, startPoint x: 327, startPoint y: 245, endPoint x: 350, endPoint y: 244, distance: 22.4
click at [350, 244] on div "Client +91 7798090032 Date Sep 02, 2025 Invoice Number P/2025-26 CSC/2025-26 IN…" at bounding box center [267, 140] width 495 height 333
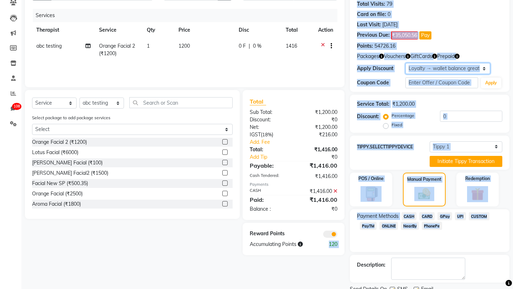
click at [439, 73] on select "Select Membership → Simple memership Membership → Simple memership Membership →…" at bounding box center [447, 68] width 85 height 11
click at [431, 67] on select "Select Membership → Simple memership Membership → Simple memership Membership →…" at bounding box center [447, 68] width 85 height 11
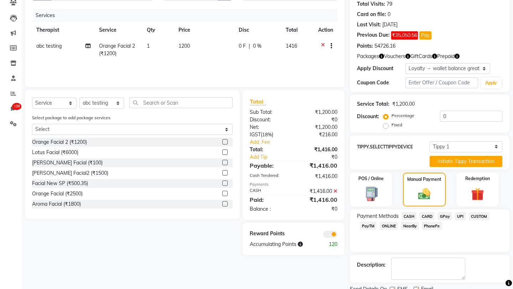
click at [349, 89] on div "Client +91 7798090032 Date Sep 02, 2025 Invoice Number P/2025-26 CSC/2025-26 IN…" at bounding box center [185, 140] width 330 height 333
click at [417, 72] on select "Select Membership → Simple memership Membership → Simple memership Membership →…" at bounding box center [447, 68] width 85 height 11
select select "1: Object"
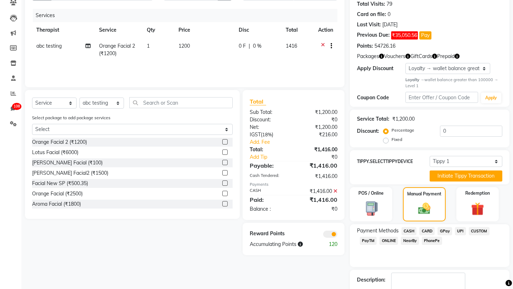
drag, startPoint x: 421, startPoint y: 87, endPoint x: 402, endPoint y: 79, distance: 20.3
click at [402, 79] on div "Name: Testing Point 20 Membership: end on Aug 01, 2026 Total Visits: 79 Card on…" at bounding box center [429, 40] width 159 height 133
click at [303, 244] on icon at bounding box center [300, 244] width 5 height 5
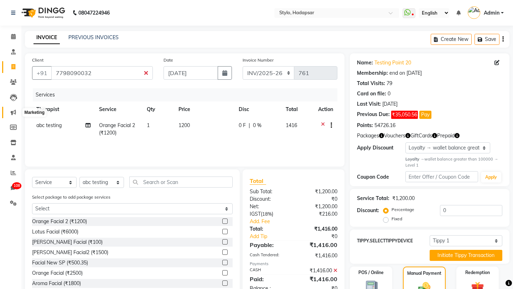
click at [14, 111] on icon at bounding box center [13, 112] width 5 height 5
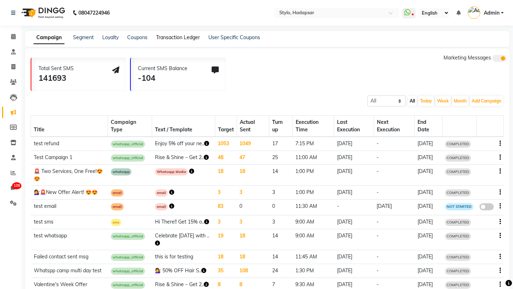
click at [189, 34] on link "Transaction Ledger" at bounding box center [178, 37] width 44 height 6
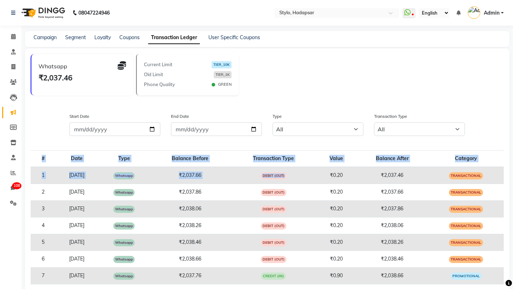
drag, startPoint x: 340, startPoint y: 150, endPoint x: 344, endPoint y: 150, distance: 3.9
click at [345, 175] on td "₹0.20" at bounding box center [336, 175] width 39 height 17
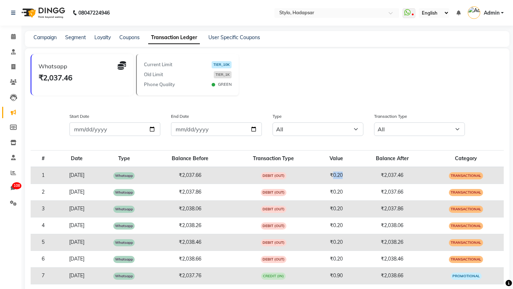
click at [345, 175] on td "₹0.20" at bounding box center [336, 175] width 39 height 17
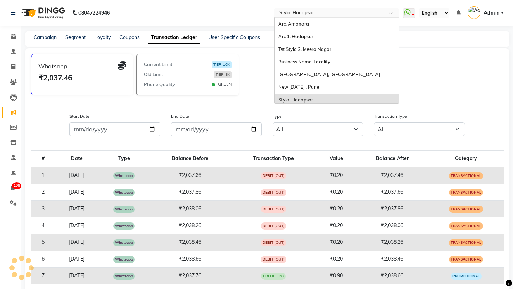
click at [307, 16] on input "text" at bounding box center [329, 13] width 103 height 7
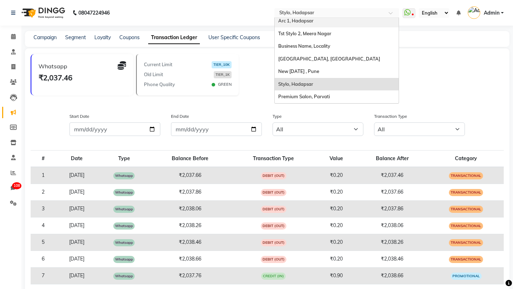
click at [305, 26] on div "Arc 1, Hadapsar" at bounding box center [336, 21] width 124 height 13
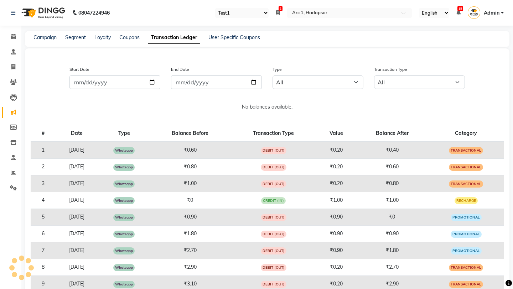
select select "80"
click at [254, 14] on select "Select Register Test-gp Abhi Register Test1 Ganesh P Service Register" at bounding box center [241, 13] width 53 height 10
click at [276, 10] on icon at bounding box center [278, 12] width 4 height 5
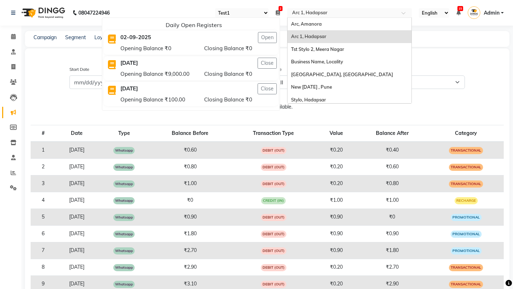
click at [306, 14] on input "text" at bounding box center [341, 13] width 103 height 7
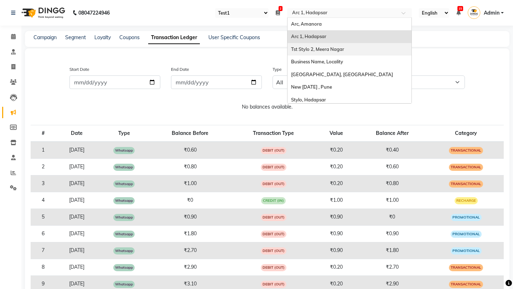
click at [304, 51] on span "Tst Stylo 2, Meera Nagar" at bounding box center [317, 49] width 53 height 6
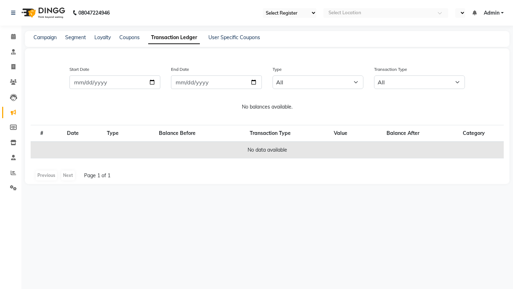
select select "87"
select select "en"
click at [257, 11] on select "Select Register Ganeshtest Ganesh Service-register1 Register 1.2 Testing 1.1" at bounding box center [241, 13] width 53 height 10
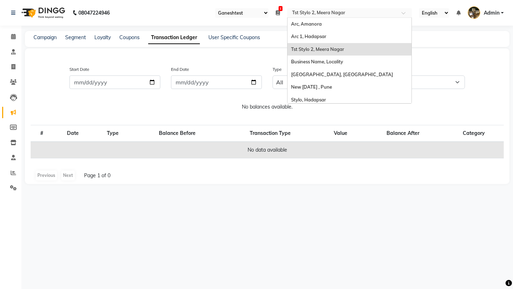
click at [296, 11] on input "text" at bounding box center [341, 13] width 103 height 7
drag, startPoint x: 298, startPoint y: 91, endPoint x: 298, endPoint y: 95, distance: 3.9
click at [298, 95] on div "Arc, Amanora Arc 1, Hadapsar Tst Stylo 2, Meera Nagar Business Name, Locality R…" at bounding box center [349, 68] width 124 height 101
click at [298, 95] on div "Stylo, Hadapsar" at bounding box center [349, 100] width 124 height 13
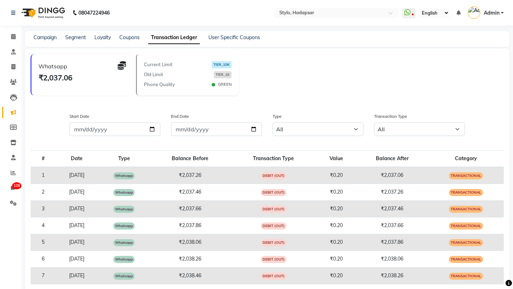
click at [491, 18] on link "Admin" at bounding box center [485, 13] width 36 height 12
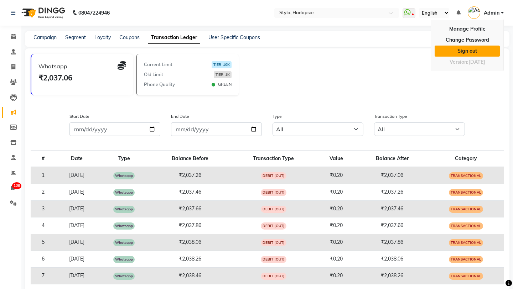
click at [453, 53] on link "Sign out" at bounding box center [466, 51] width 65 height 11
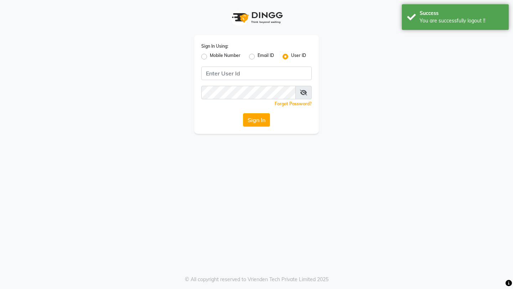
drag, startPoint x: 252, startPoint y: 56, endPoint x: 245, endPoint y: 67, distance: 13.1
click at [248, 63] on div "Sign In Using: Mobile Number Email ID User ID Remember me Forgot Password? Sign…" at bounding box center [256, 84] width 125 height 99
click at [236, 79] on input "Username" at bounding box center [256, 74] width 110 height 14
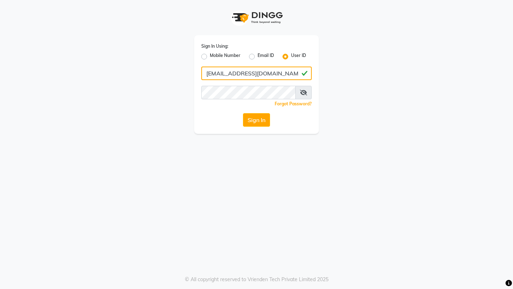
click at [243, 113] on button "Sign In" at bounding box center [256, 120] width 27 height 14
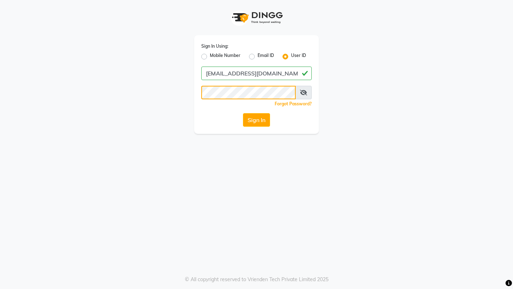
click at [243, 113] on button "Sign In" at bounding box center [256, 120] width 27 height 14
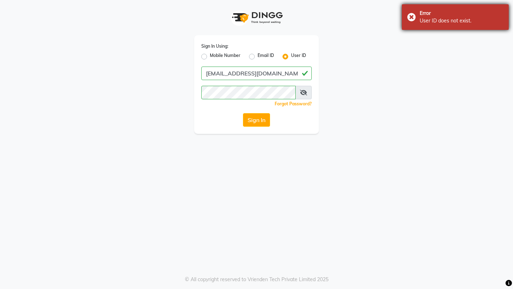
click at [446, 22] on div "User ID does not exist." at bounding box center [461, 20] width 84 height 7
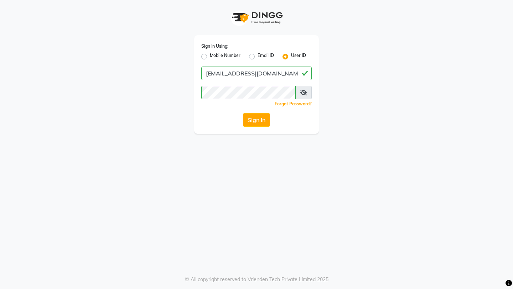
click at [306, 93] on icon at bounding box center [303, 93] width 7 height 6
click at [226, 74] on input "[EMAIL_ADDRESS][DOMAIN_NAME]" at bounding box center [256, 74] width 110 height 14
type input "[EMAIL_ADDRESS][DOMAIN_NAME]"
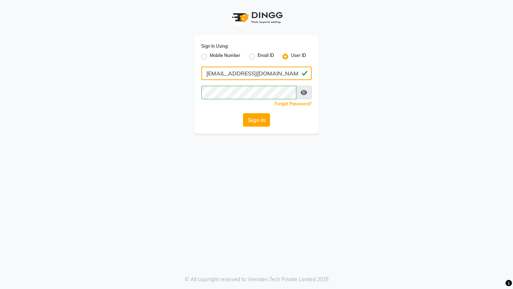
click at [243, 113] on button "Sign In" at bounding box center [256, 120] width 27 height 14
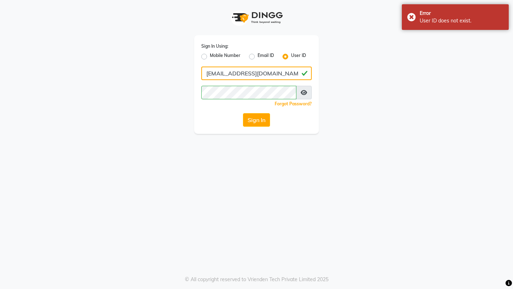
drag, startPoint x: 286, startPoint y: 75, endPoint x: 197, endPoint y: 74, distance: 89.0
click at [197, 74] on div "Sign In Using: Mobile Number Email ID User ID [EMAIL_ADDRESS][DOMAIN_NAME] Reme…" at bounding box center [256, 84] width 125 height 99
click at [257, 58] on label "Email ID" at bounding box center [265, 56] width 16 height 9
click at [257, 57] on input "Email ID" at bounding box center [259, 54] width 5 height 5
radio input "true"
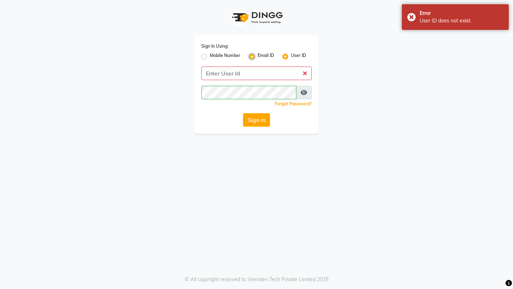
radio input "false"
click at [231, 69] on input "Username" at bounding box center [256, 74] width 110 height 14
paste input "[EMAIL_ADDRESS][DOMAIN_NAME]"
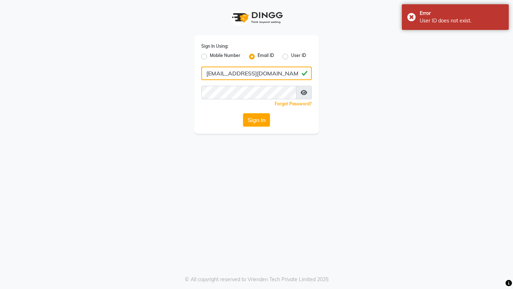
type input "[EMAIL_ADDRESS][DOMAIN_NAME]"
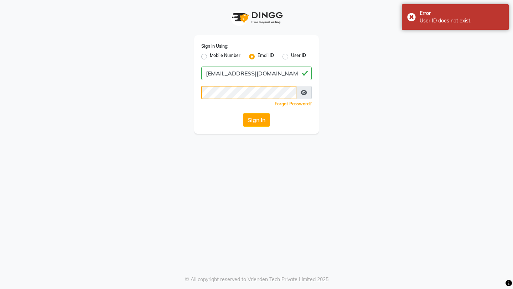
click at [243, 113] on button "Sign In" at bounding box center [256, 120] width 27 height 14
